Goal: Find specific page/section: Find specific page/section

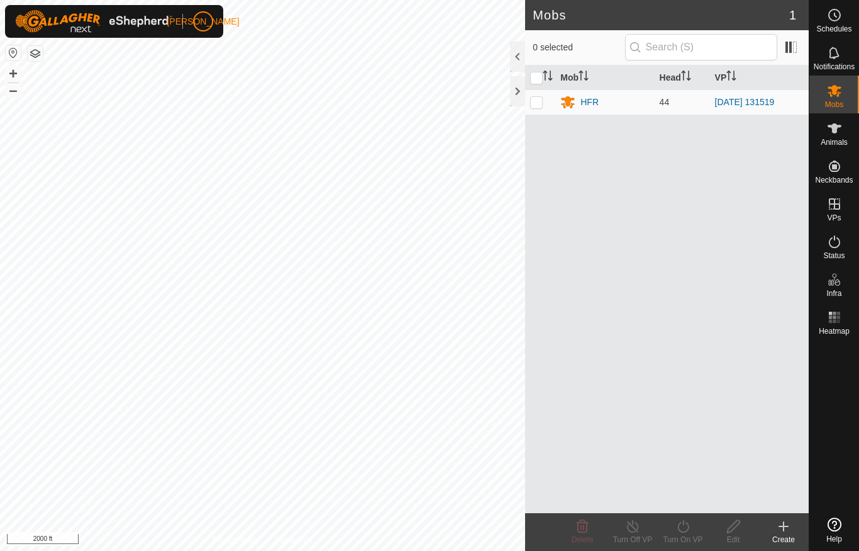
click at [516, 104] on div at bounding box center [517, 91] width 15 height 30
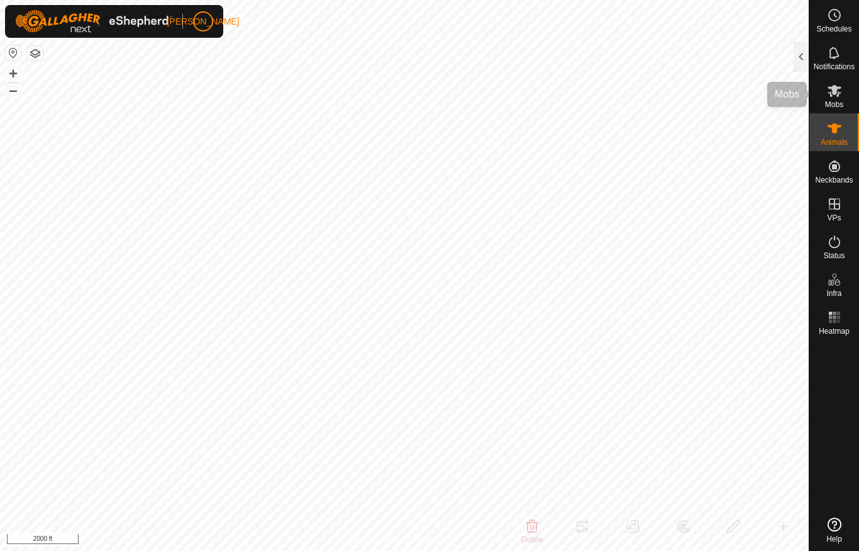
click at [832, 98] on es-mob-svg-icon at bounding box center [835, 91] width 23 height 20
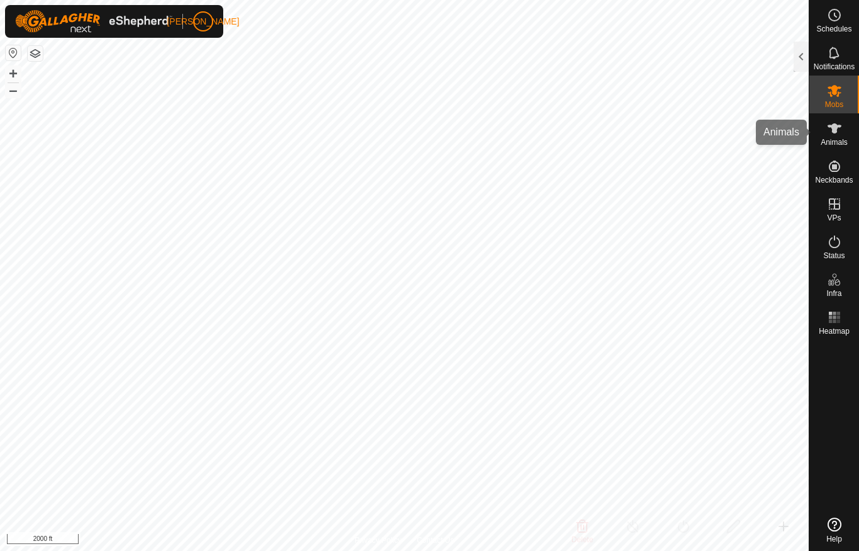
click at [836, 140] on span "Animals" at bounding box center [834, 142] width 27 height 8
click at [807, 57] on div at bounding box center [801, 57] width 15 height 30
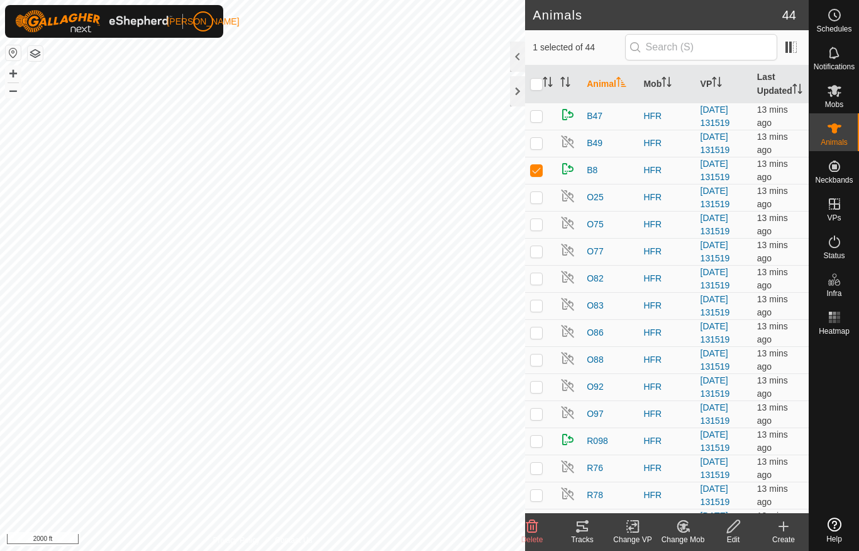
checkbox input "true"
click at [573, 176] on img at bounding box center [568, 168] width 15 height 15
click at [839, 325] on es-heatmap-svg-icon at bounding box center [835, 317] width 23 height 20
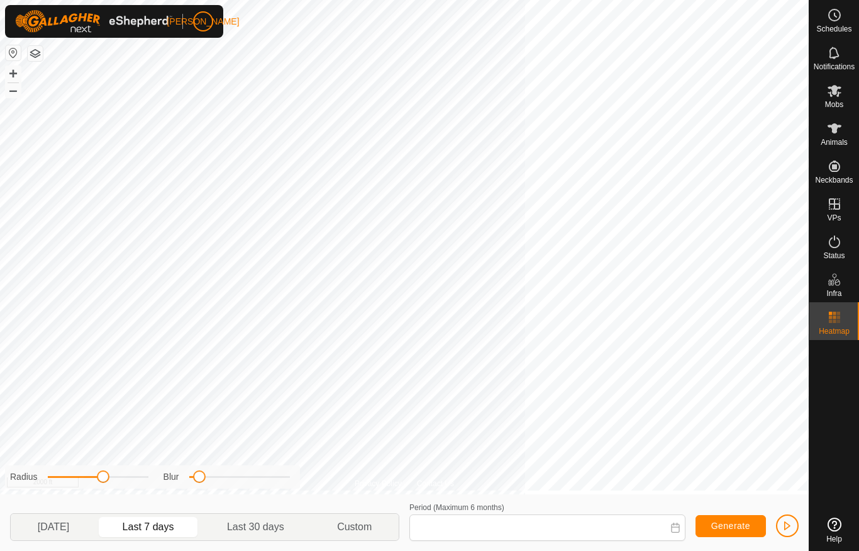
type input "[DATE] - [DATE]"
